Goal: Transaction & Acquisition: Download file/media

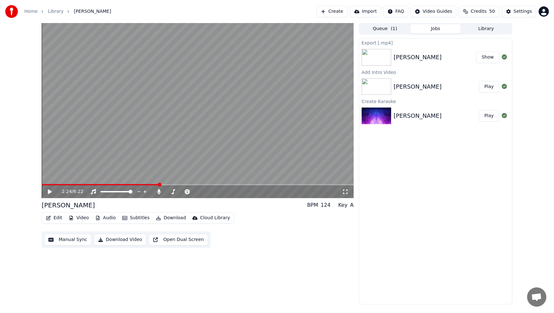
click at [59, 219] on button "Edit" at bounding box center [53, 218] width 21 height 9
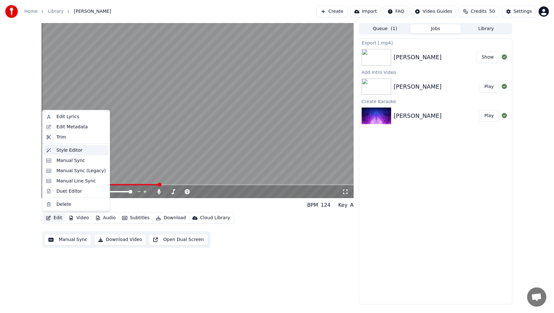
click at [68, 148] on div "Style Editor" at bounding box center [69, 150] width 26 height 6
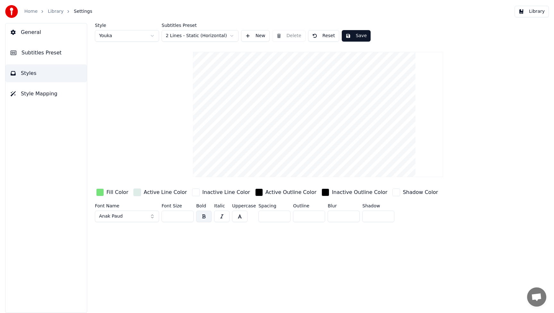
click at [115, 193] on div "Fill Color" at bounding box center [117, 193] width 22 height 8
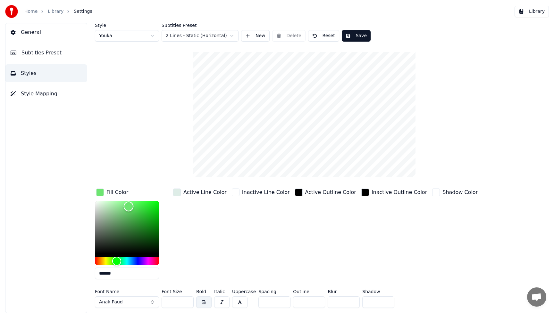
click at [128, 206] on div "Color" at bounding box center [129, 207] width 10 height 10
type input "*******"
click at [131, 262] on div "Hue" at bounding box center [127, 262] width 64 height 8
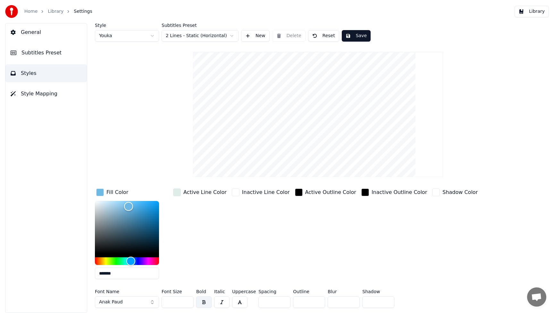
click at [361, 35] on button "Save" at bounding box center [356, 36] width 29 height 12
click at [152, 303] on button "Anak Paud" at bounding box center [127, 303] width 64 height 12
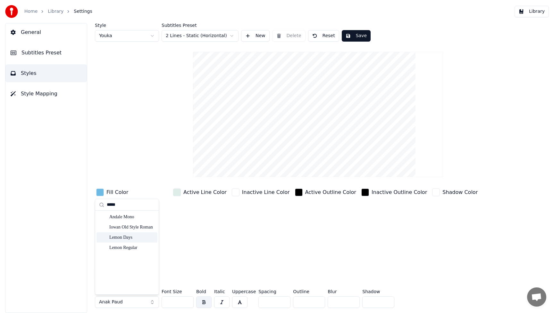
type input "*****"
click at [128, 238] on div "Lemon Days" at bounding box center [131, 238] width 45 height 6
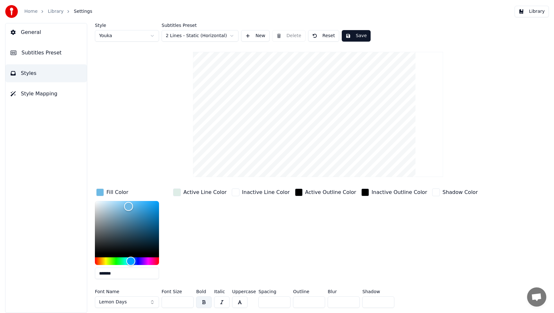
click at [293, 240] on div "Active Outline Color" at bounding box center [325, 235] width 64 height 97
click at [178, 303] on input "***" at bounding box center [177, 303] width 32 height 12
click at [185, 301] on input "***" at bounding box center [177, 303] width 32 height 12
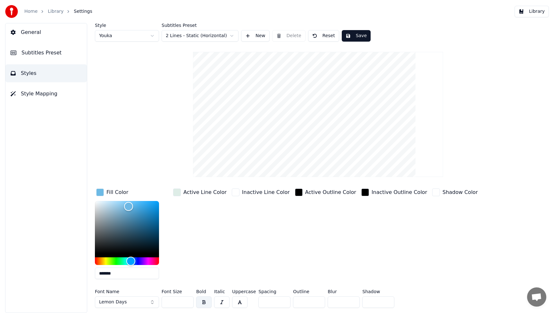
click at [185, 301] on input "***" at bounding box center [177, 303] width 32 height 12
type input "***"
click at [185, 301] on input "***" at bounding box center [177, 303] width 32 height 12
click at [363, 34] on button "Save" at bounding box center [356, 36] width 29 height 12
drag, startPoint x: 355, startPoint y: 37, endPoint x: 368, endPoint y: 35, distance: 13.0
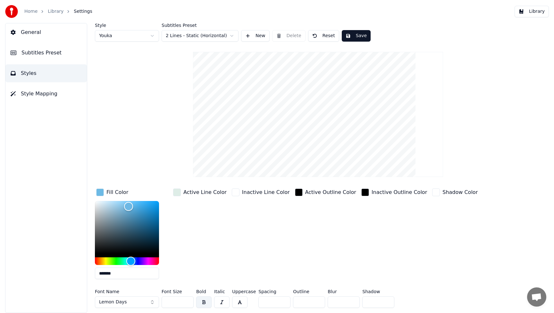
click at [355, 37] on button "Save" at bounding box center [356, 36] width 29 height 12
click at [541, 11] on button "Library" at bounding box center [531, 12] width 34 height 12
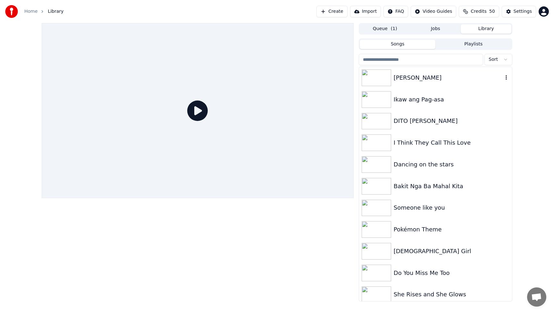
click at [381, 77] on img at bounding box center [375, 78] width 29 height 17
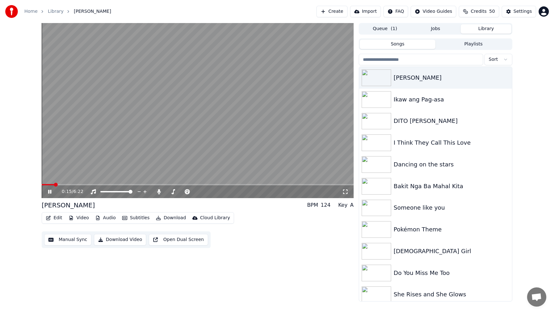
click at [48, 191] on icon at bounding box center [49, 192] width 3 height 4
click at [78, 218] on button "Video" at bounding box center [78, 218] width 25 height 9
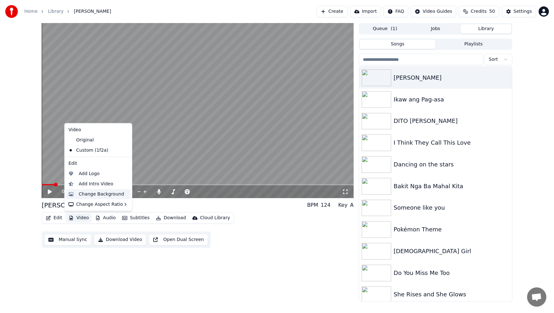
click at [93, 193] on div "Change Background" at bounding box center [101, 194] width 45 height 6
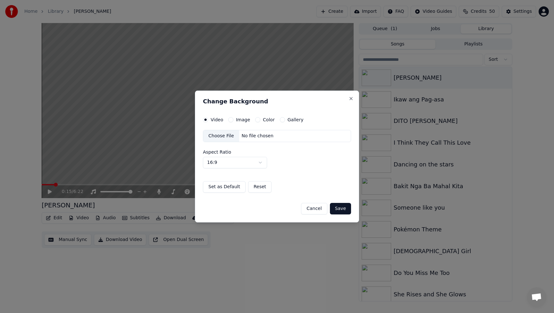
click at [222, 139] on div "Choose File" at bounding box center [221, 136] width 36 height 12
click at [341, 210] on button "Save" at bounding box center [340, 209] width 21 height 12
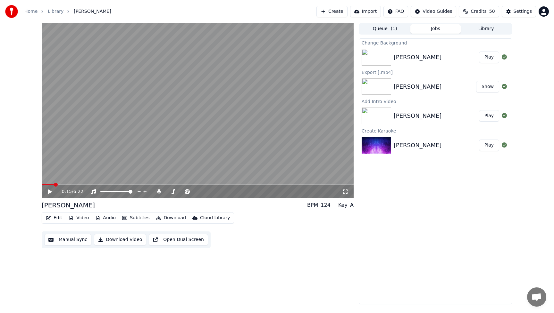
click at [491, 58] on button "Play" at bounding box center [489, 58] width 20 height 12
click at [49, 193] on icon at bounding box center [49, 192] width 3 height 4
click at [85, 219] on button "Video" at bounding box center [78, 218] width 25 height 9
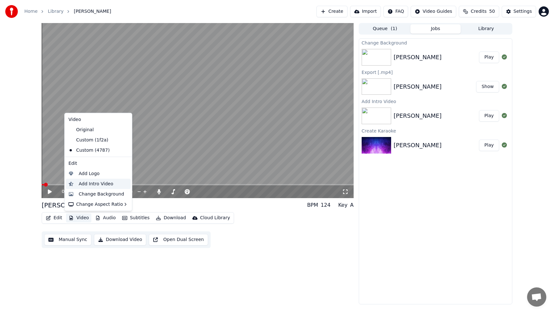
click at [92, 187] on div "Add Intro Video" at bounding box center [98, 184] width 65 height 10
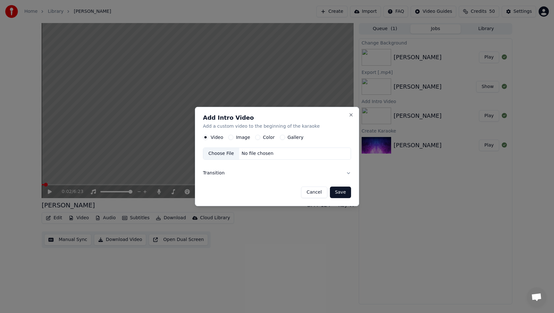
click at [230, 138] on button "Image" at bounding box center [230, 137] width 5 height 5
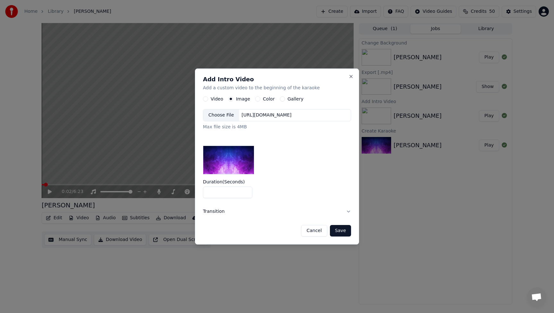
click at [226, 116] on div "Choose File" at bounding box center [221, 116] width 36 height 12
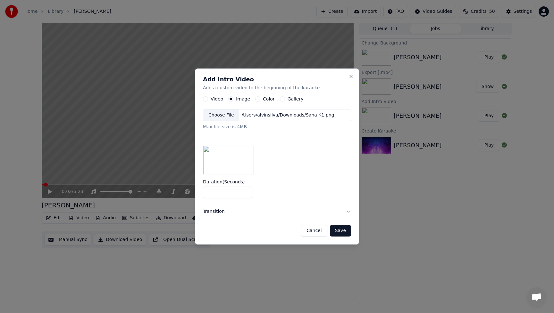
click at [342, 231] on button "Save" at bounding box center [340, 231] width 21 height 12
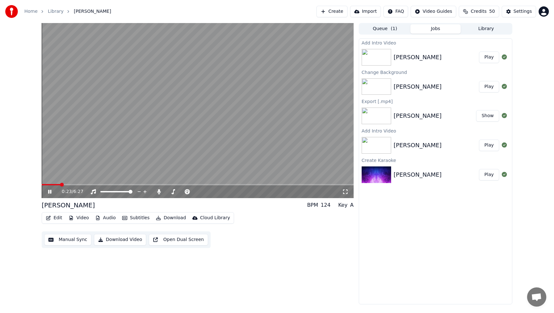
click at [490, 60] on button "Play" at bounding box center [489, 58] width 20 height 12
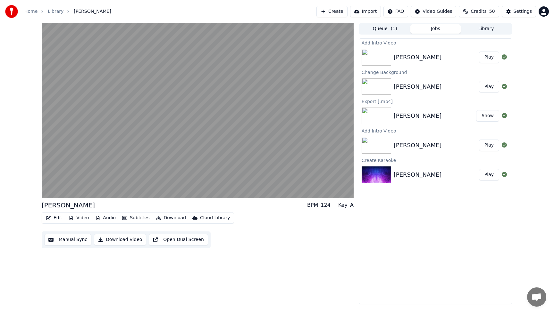
click at [494, 55] on button "Play" at bounding box center [489, 58] width 20 height 12
click at [490, 62] on button "Play" at bounding box center [489, 58] width 20 height 12
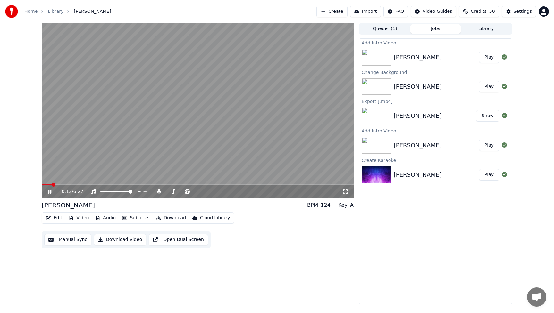
click at [49, 193] on icon at bounding box center [49, 192] width 3 height 4
click at [298, 244] on div "Edit Video Audio Subtitles Download Cloud Library Manual Sync Download Video Op…" at bounding box center [198, 230] width 312 height 36
click at [490, 56] on button "Play" at bounding box center [489, 58] width 20 height 12
click at [49, 193] on icon at bounding box center [49, 192] width 3 height 4
click at [490, 59] on button "Play" at bounding box center [489, 58] width 20 height 12
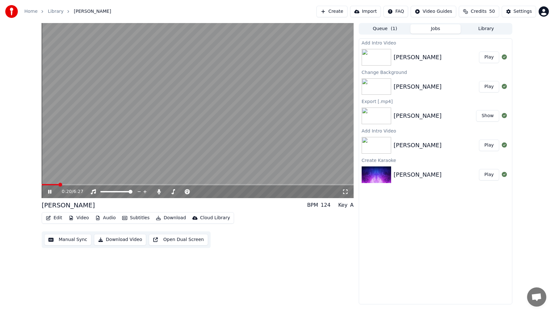
click at [254, 248] on div "Edit Video Audio Subtitles Download Cloud Library Manual Sync Download Video Op…" at bounding box center [198, 230] width 312 height 36
click at [161, 191] on icon at bounding box center [159, 191] width 6 height 5
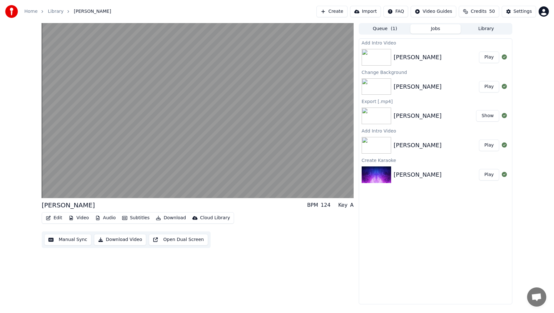
click at [113, 239] on button "Download Video" at bounding box center [120, 240] width 52 height 12
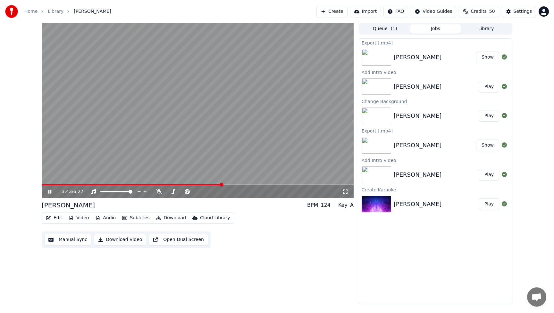
click at [260, 242] on div "Edit Video Audio Subtitles Download Cloud Library Manual Sync Download Video Op…" at bounding box center [198, 230] width 312 height 36
drag, startPoint x: 252, startPoint y: 247, endPoint x: 198, endPoint y: 224, distance: 59.6
click at [252, 246] on div "Edit Video Audio Subtitles Download Cloud Library Manual Sync Download Video Op…" at bounding box center [198, 230] width 312 height 36
click at [48, 191] on icon at bounding box center [49, 192] width 3 height 4
click at [84, 220] on button "Video" at bounding box center [78, 218] width 25 height 9
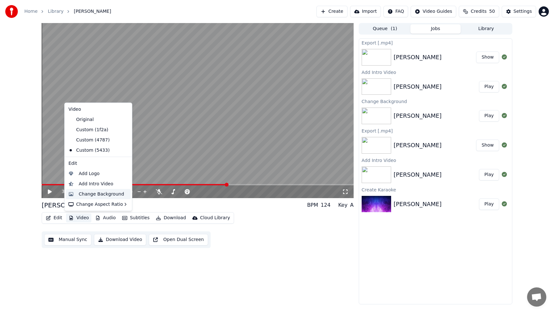
click at [92, 193] on div "Change Background" at bounding box center [101, 194] width 45 height 6
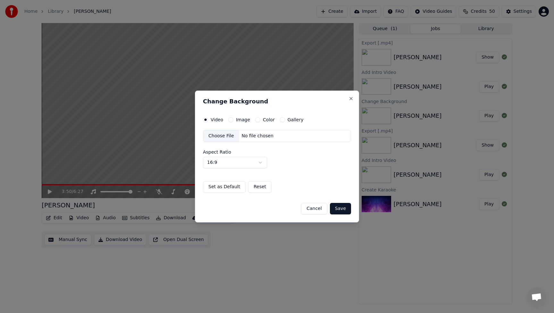
click at [227, 135] on div "Choose File" at bounding box center [221, 136] width 36 height 12
click at [339, 206] on button "Save" at bounding box center [340, 209] width 21 height 12
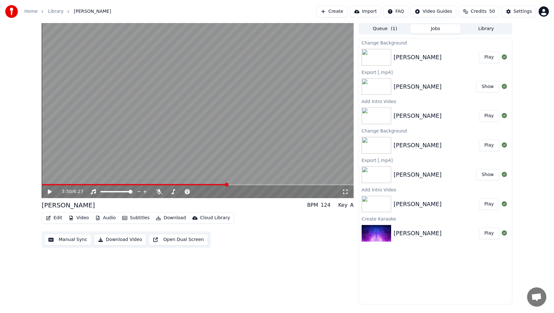
click at [491, 59] on button "Play" at bounding box center [489, 58] width 20 height 12
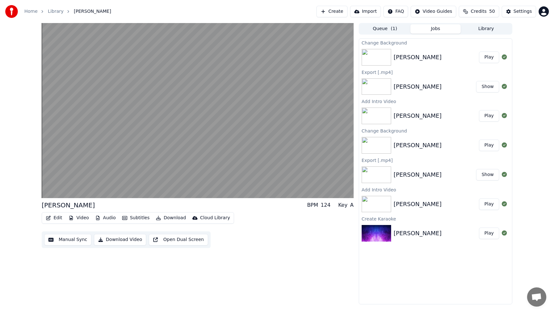
click at [79, 219] on button "Video" at bounding box center [78, 218] width 25 height 9
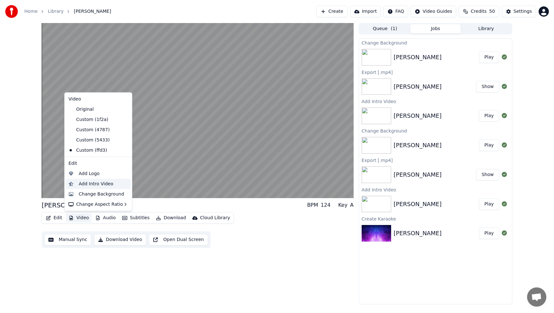
click at [89, 184] on div "Add Intro Video" at bounding box center [96, 184] width 35 height 6
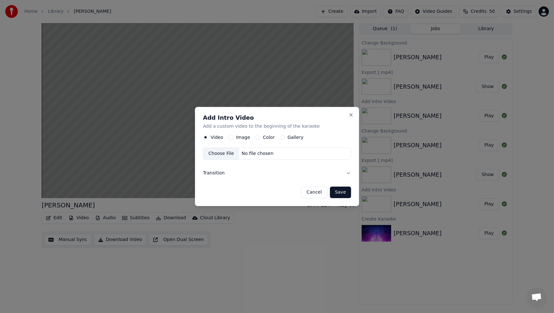
click at [318, 191] on button "Cancel" at bounding box center [314, 193] width 26 height 12
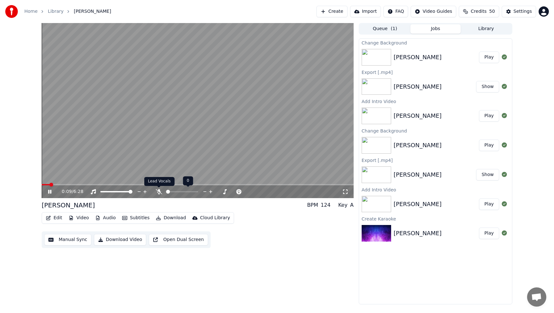
click at [160, 193] on icon at bounding box center [159, 191] width 6 height 5
click at [78, 218] on button "Video" at bounding box center [78, 218] width 25 height 9
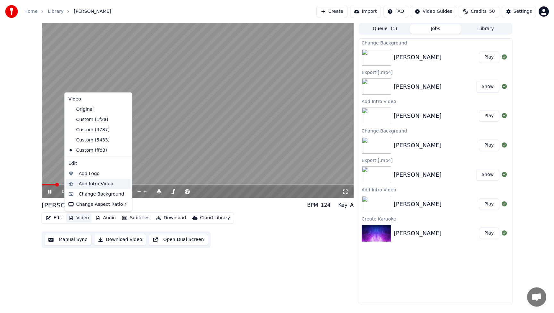
click at [88, 184] on div "Add Intro Video" at bounding box center [96, 184] width 35 height 6
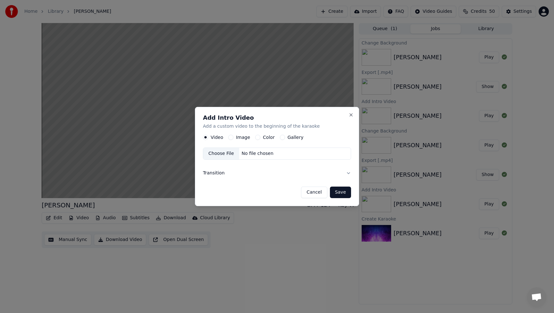
click at [230, 136] on button "Image" at bounding box center [230, 137] width 5 height 5
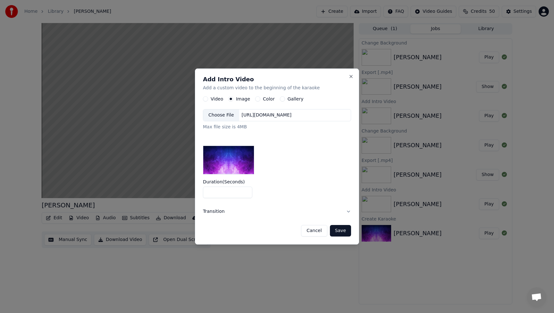
click at [228, 117] on div "Choose File" at bounding box center [221, 116] width 36 height 12
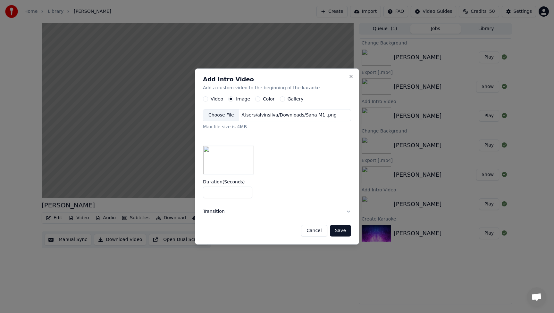
click at [345, 234] on button "Save" at bounding box center [340, 231] width 21 height 12
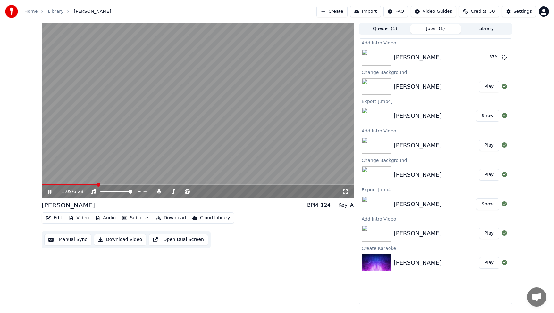
click at [49, 192] on icon at bounding box center [49, 192] width 3 height 4
click at [284, 256] on div "1:09 / 6:28 Ikaw Sana BPM 124 Key A Edit Video Audio Subtitles Download Cloud L…" at bounding box center [198, 164] width 312 height 282
click at [52, 192] on icon at bounding box center [54, 191] width 15 height 5
click at [487, 57] on button "Play" at bounding box center [489, 58] width 20 height 12
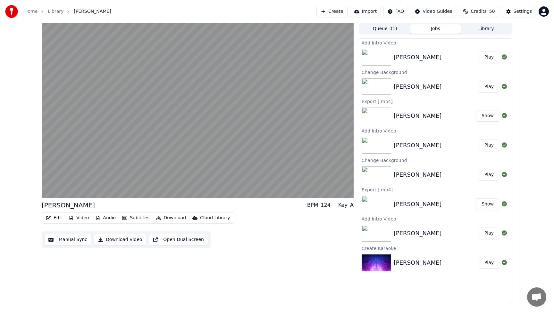
click at [56, 219] on button "Edit" at bounding box center [53, 218] width 21 height 9
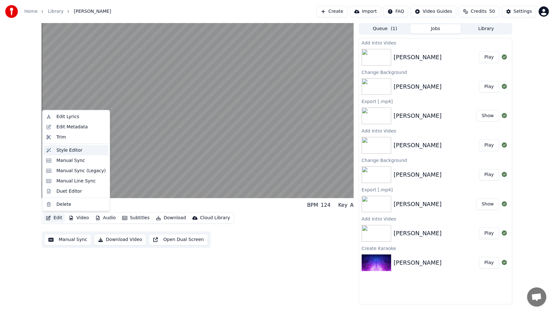
click at [68, 150] on div "Style Editor" at bounding box center [69, 150] width 26 height 6
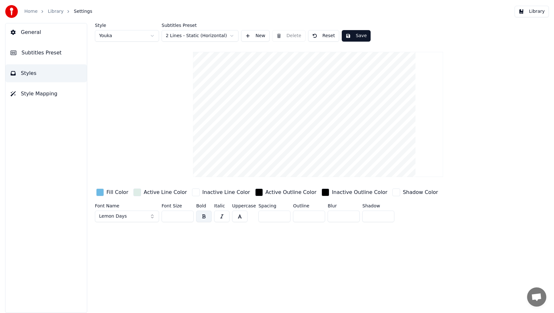
click at [99, 193] on div "button" at bounding box center [100, 193] width 8 height 8
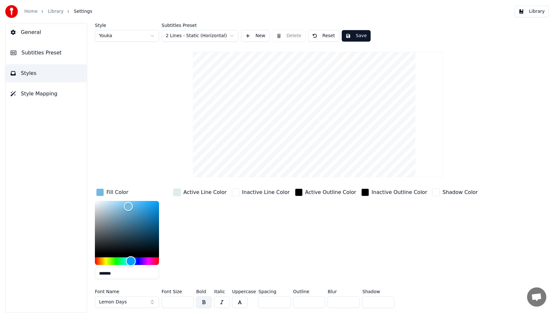
click at [142, 262] on div "Hue" at bounding box center [127, 262] width 64 height 8
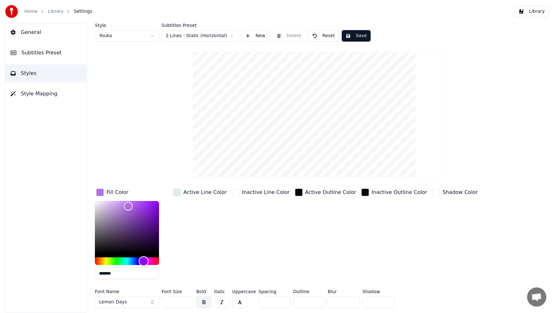
click at [144, 261] on div "Hue" at bounding box center [144, 262] width 10 height 10
type input "*******"
click at [142, 261] on div "Hue" at bounding box center [142, 262] width 10 height 10
click at [194, 254] on div "Active Line Color" at bounding box center [200, 235] width 56 height 97
click at [150, 302] on button "Lemon Days" at bounding box center [127, 303] width 64 height 12
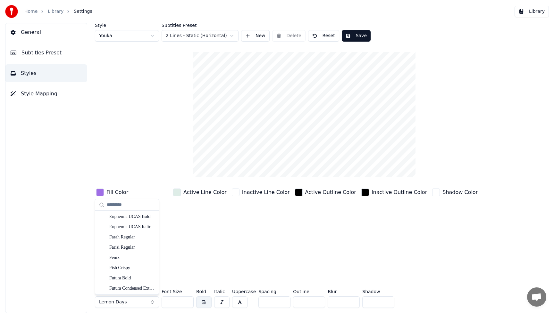
scroll to position [1874, 0]
click at [133, 251] on div "Fish Crispy" at bounding box center [131, 249] width 45 height 6
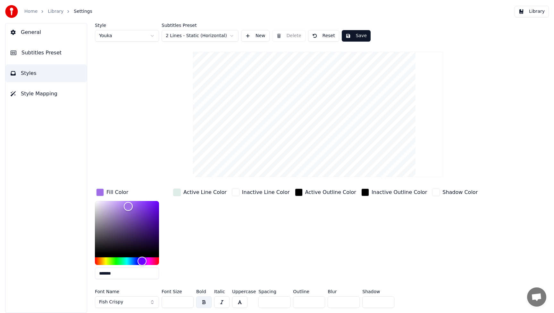
click at [406, 238] on div "Inactive Outline Color" at bounding box center [394, 235] width 68 height 97
click at [186, 303] on input "***" at bounding box center [177, 303] width 32 height 12
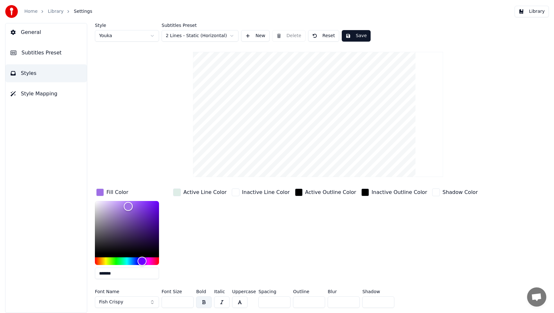
type input "***"
click at [186, 303] on input "***" at bounding box center [177, 303] width 32 height 12
click at [431, 234] on div "Shadow Color" at bounding box center [455, 235] width 48 height 97
click at [359, 37] on button "Save" at bounding box center [356, 36] width 29 height 12
click at [537, 10] on button "Library" at bounding box center [531, 12] width 34 height 12
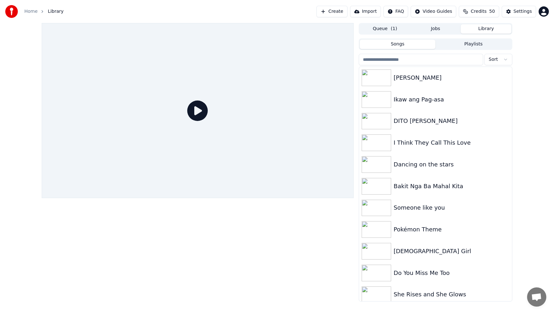
click at [201, 108] on icon at bounding box center [197, 111] width 21 height 21
click at [369, 82] on img at bounding box center [375, 78] width 29 height 17
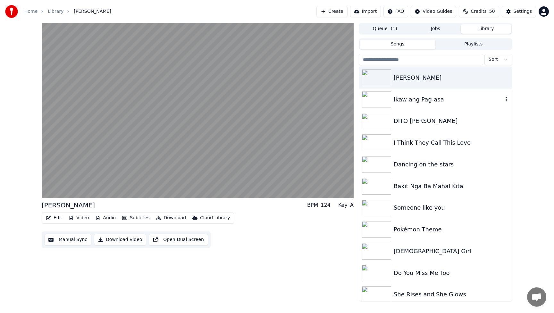
click at [430, 103] on div "Ikaw ang Pag-asa" at bounding box center [447, 99] width 109 height 9
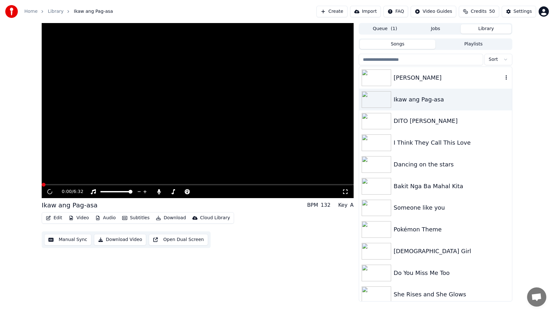
click at [417, 81] on div "[PERSON_NAME]" at bounding box center [447, 77] width 109 height 9
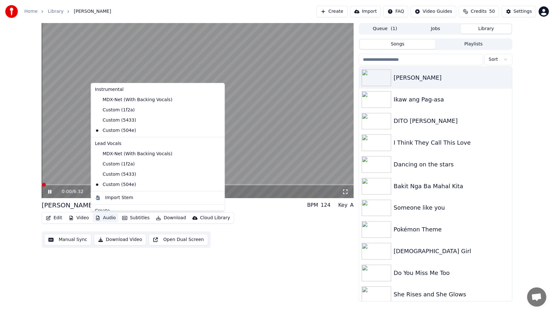
click at [104, 216] on button "Audio" at bounding box center [106, 218] width 26 height 9
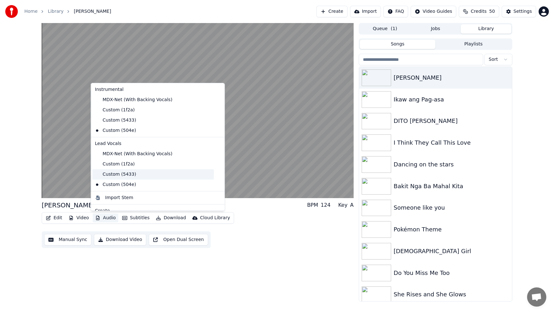
click at [121, 176] on div "Custom (5433)" at bounding box center [152, 174] width 121 height 10
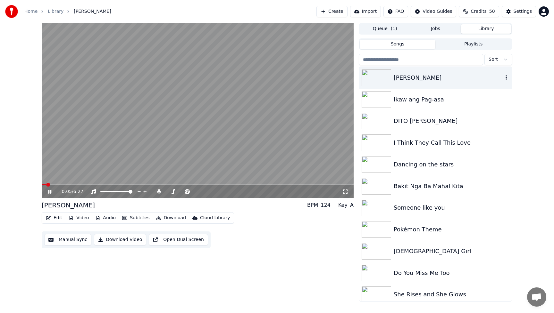
click at [410, 74] on div "[PERSON_NAME]" at bounding box center [447, 77] width 109 height 9
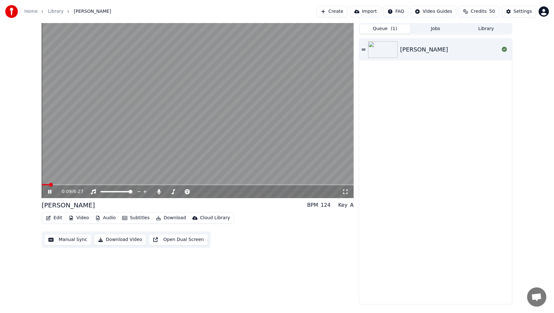
click at [392, 30] on span "( 1 )" at bounding box center [394, 29] width 6 height 6
click at [420, 49] on div "[PERSON_NAME]" at bounding box center [424, 49] width 48 height 9
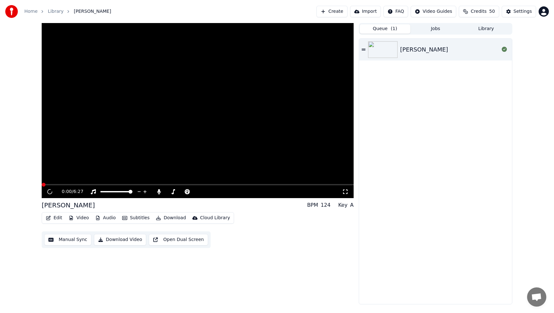
click at [420, 49] on div "[PERSON_NAME]" at bounding box center [424, 49] width 48 height 9
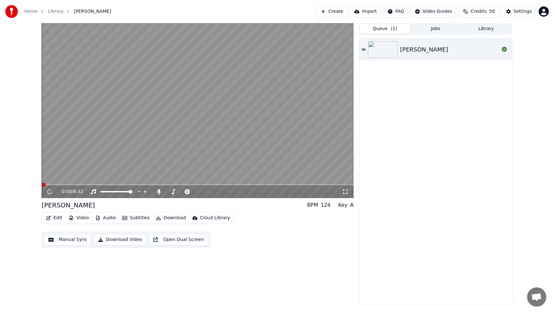
click at [443, 27] on button "Jobs" at bounding box center [435, 28] width 51 height 9
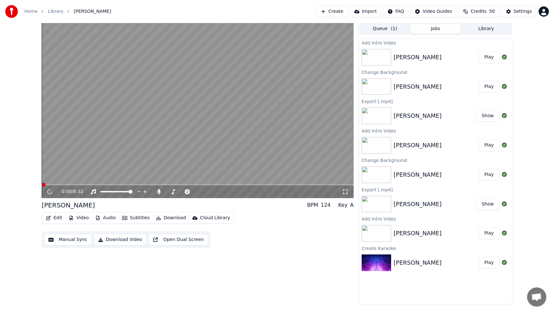
click at [490, 57] on button "Play" at bounding box center [489, 58] width 20 height 12
click at [157, 192] on icon at bounding box center [159, 191] width 4 height 5
click at [123, 239] on button "Download Video" at bounding box center [120, 240] width 52 height 12
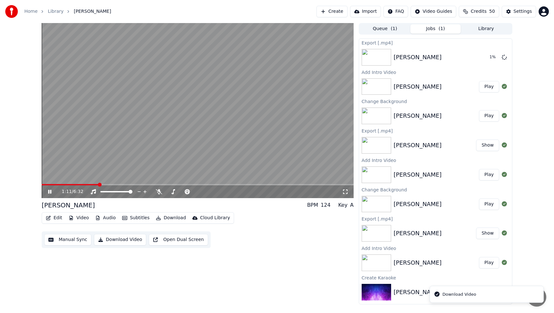
click at [49, 192] on icon at bounding box center [49, 192] width 3 height 4
